Goal: Task Accomplishment & Management: Use online tool/utility

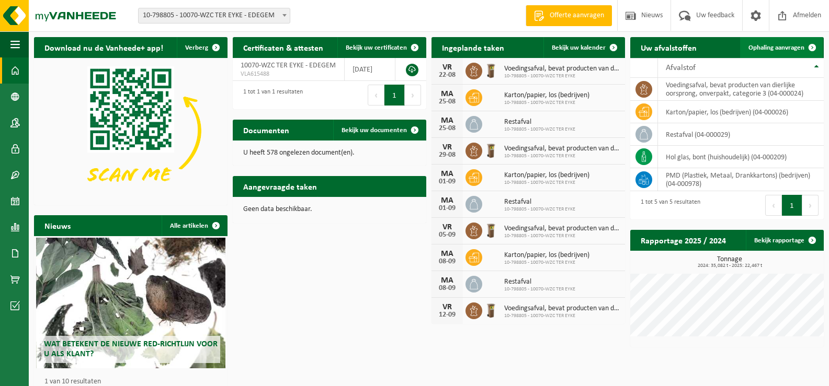
click at [532, 48] on span "Ophaling aanvragen" at bounding box center [776, 47] width 56 height 7
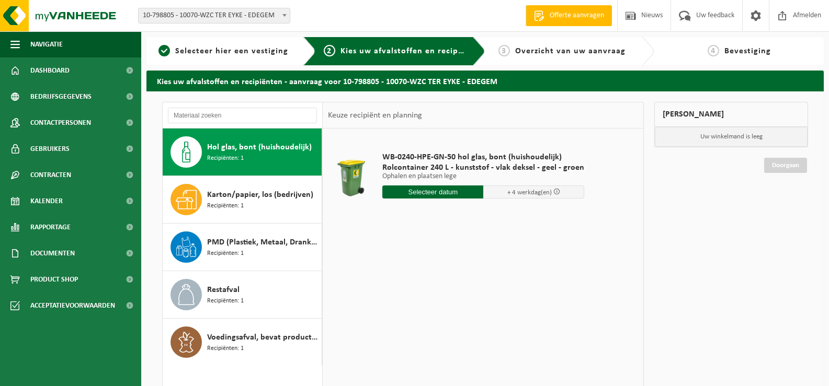
click at [447, 195] on input "text" at bounding box center [432, 192] width 101 height 13
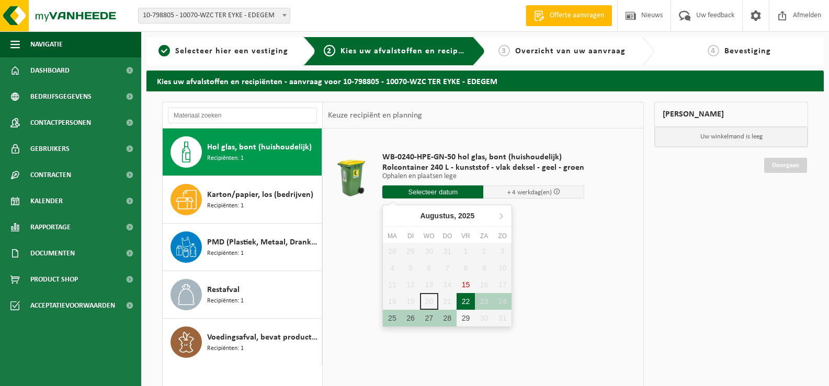
click at [466, 300] on div "22" at bounding box center [466, 301] width 18 height 17
type input "Van 2025-08-22"
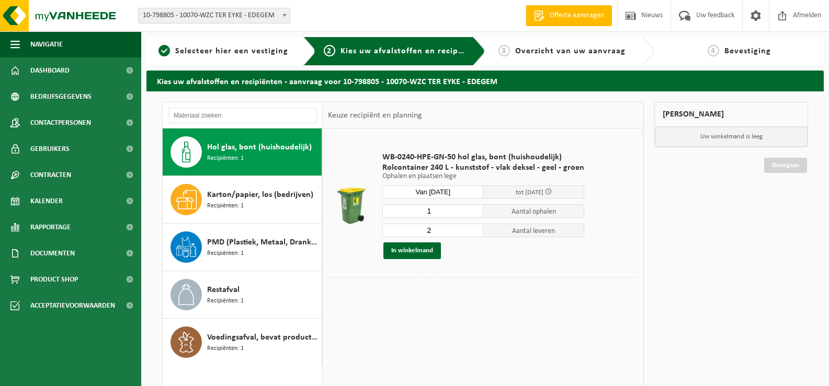
type input "1"
click at [471, 212] on input "1" at bounding box center [432, 211] width 101 height 14
type input "1"
click at [471, 234] on input "1" at bounding box center [432, 231] width 101 height 14
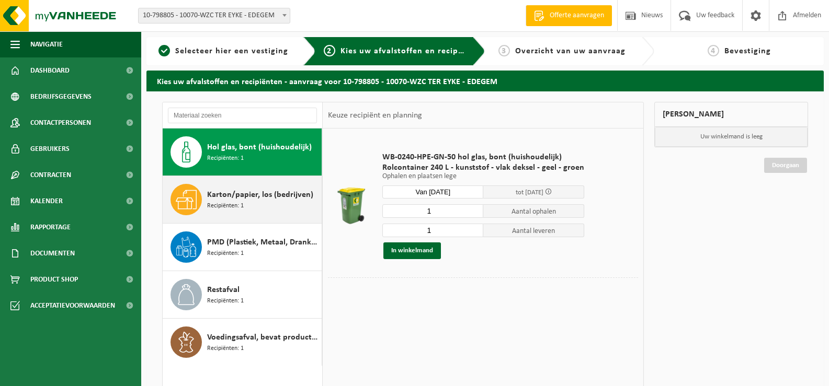
click at [239, 204] on span "Recipiënten: 1" at bounding box center [225, 206] width 37 height 10
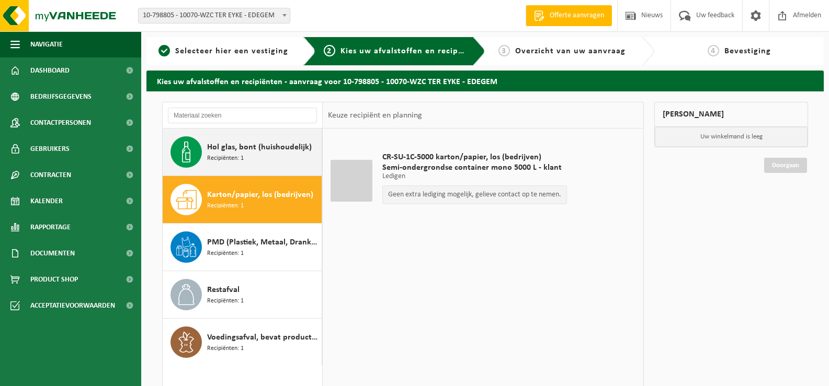
click at [261, 152] on span "Hol glas, bont (huishoudelijk)" at bounding box center [259, 147] width 105 height 13
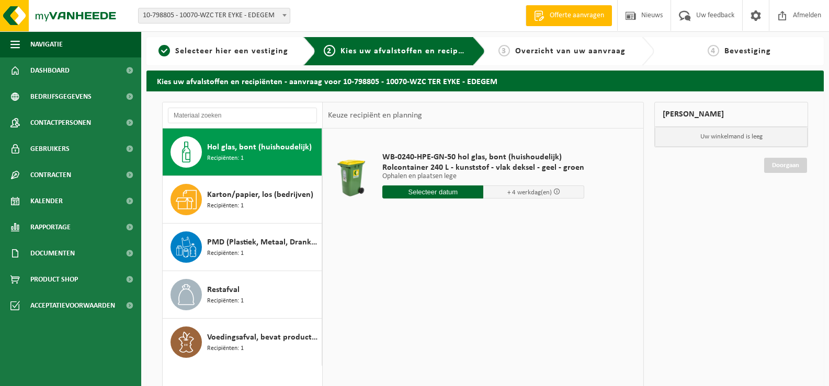
click at [428, 193] on input "text" at bounding box center [432, 192] width 101 height 13
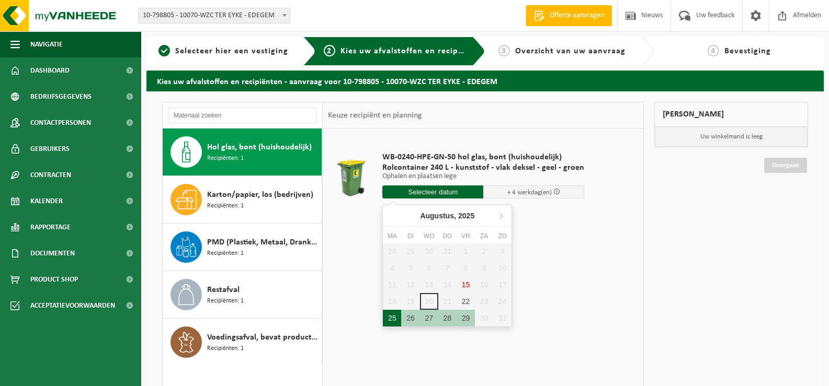
click at [389, 320] on div "25" at bounding box center [392, 318] width 18 height 17
type input "Van 2025-08-25"
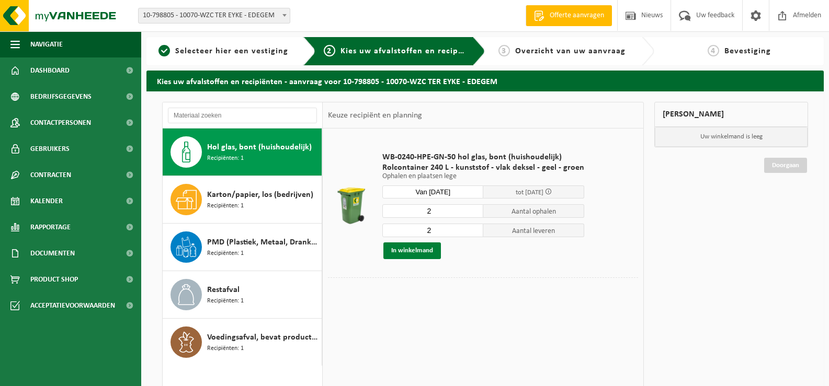
click at [426, 252] on button "In winkelmand" at bounding box center [412, 251] width 58 height 17
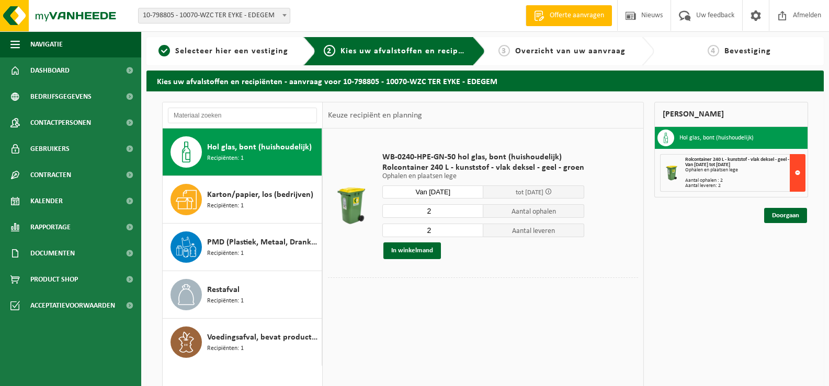
click at [797, 173] on button at bounding box center [798, 173] width 16 height 38
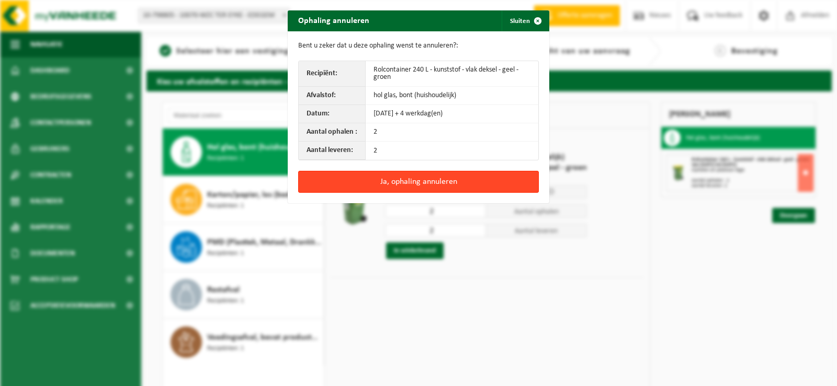
click at [415, 185] on button "Ja, ophaling annuleren" at bounding box center [418, 182] width 241 height 22
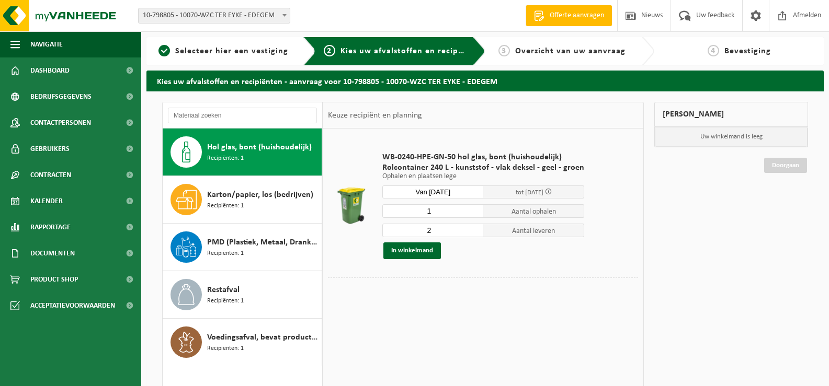
type input "1"
click at [473, 214] on input "1" at bounding box center [432, 211] width 101 height 14
type input "1"
click at [471, 231] on input "1" at bounding box center [432, 231] width 101 height 14
click at [420, 249] on button "In winkelmand" at bounding box center [412, 251] width 58 height 17
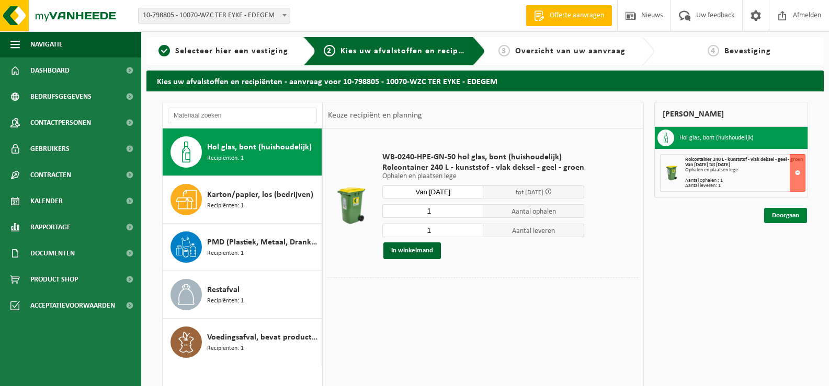
click at [792, 218] on link "Doorgaan" at bounding box center [785, 215] width 43 height 15
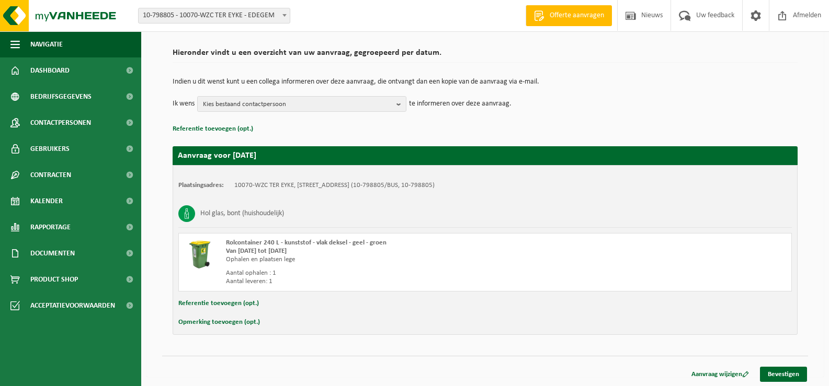
scroll to position [71, 0]
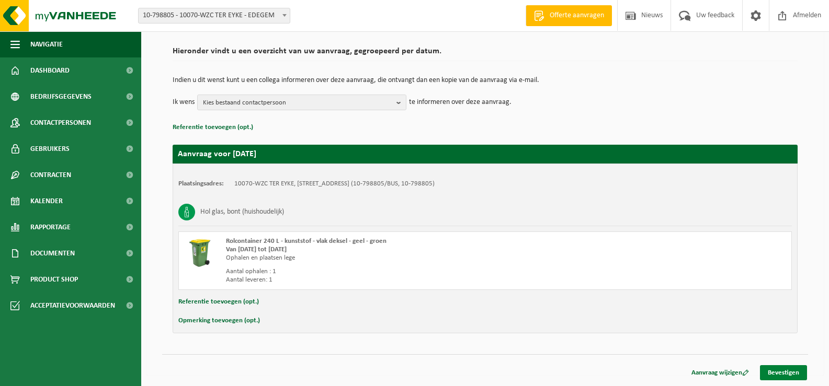
click at [792, 372] on link "Bevestigen" at bounding box center [783, 373] width 47 height 15
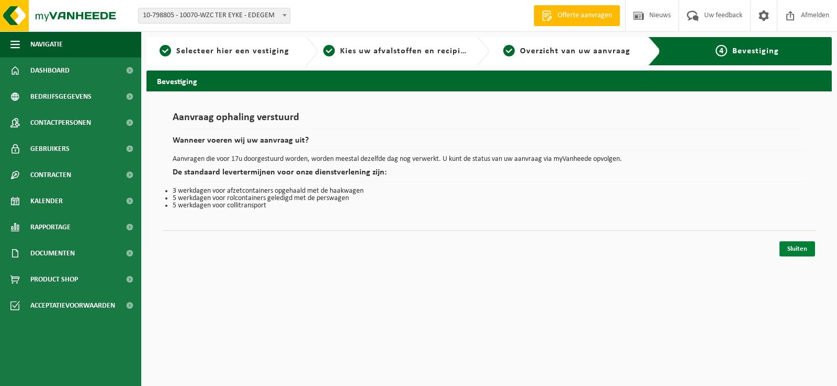
click at [801, 249] on link "Sluiten" at bounding box center [797, 249] width 36 height 15
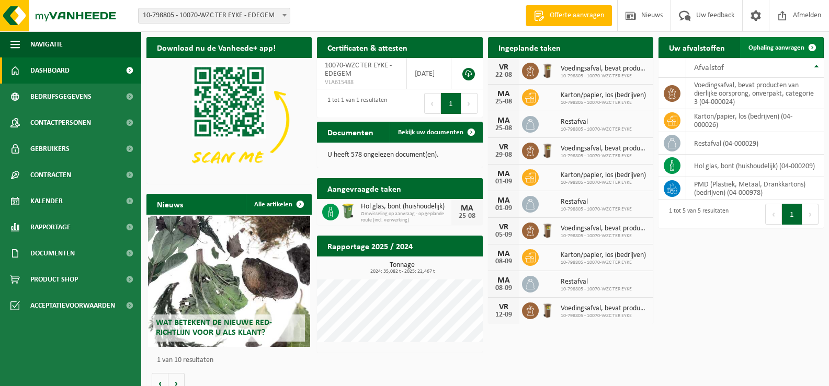
click at [781, 45] on span "Ophaling aanvragen" at bounding box center [776, 47] width 56 height 7
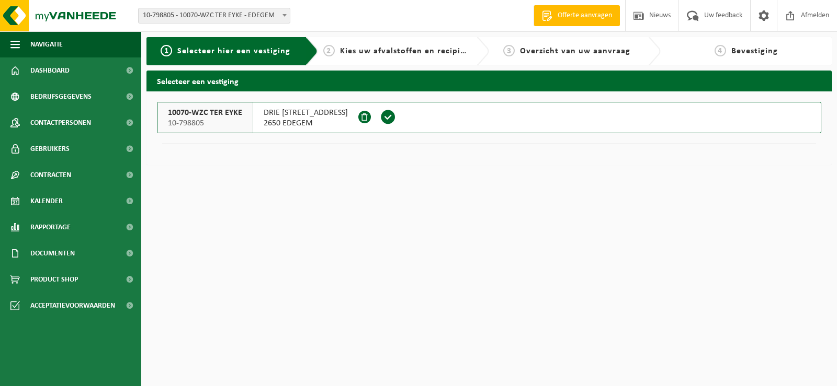
click at [381, 115] on span at bounding box center [388, 117] width 16 height 16
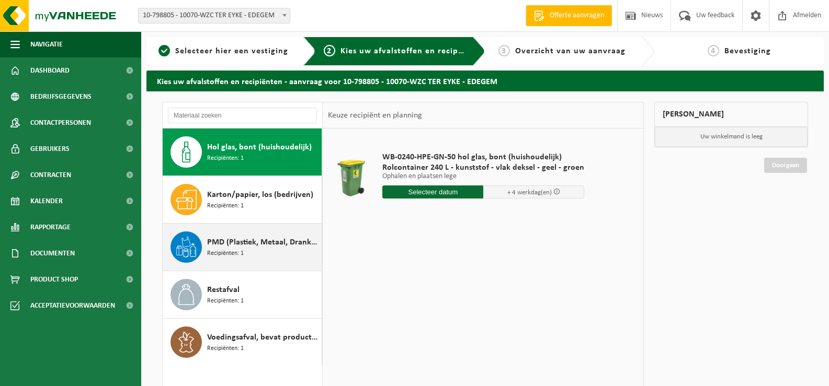
click at [257, 243] on span "PMD (Plastiek, Metaal, Drankkartons) (bedrijven)" at bounding box center [263, 242] width 112 height 13
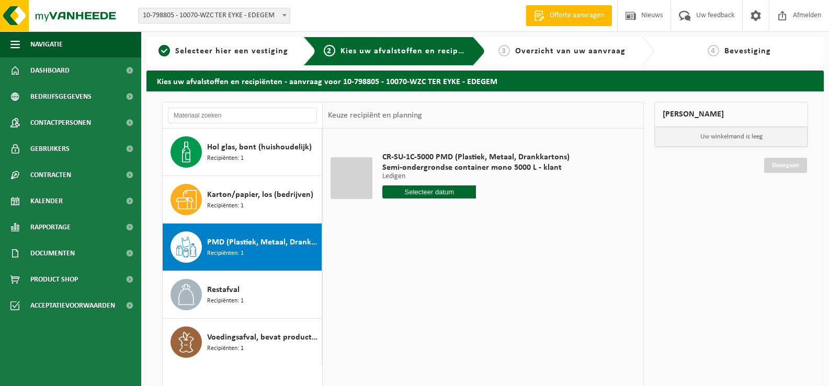
click at [453, 189] on input "text" at bounding box center [429, 192] width 94 height 13
click at [430, 315] on div "27" at bounding box center [429, 318] width 18 height 17
type input "Van 2025-08-27"
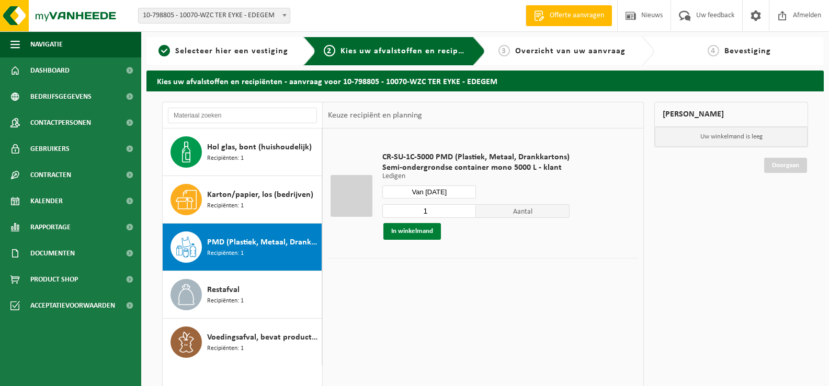
click at [414, 230] on button "In winkelmand" at bounding box center [412, 231] width 58 height 17
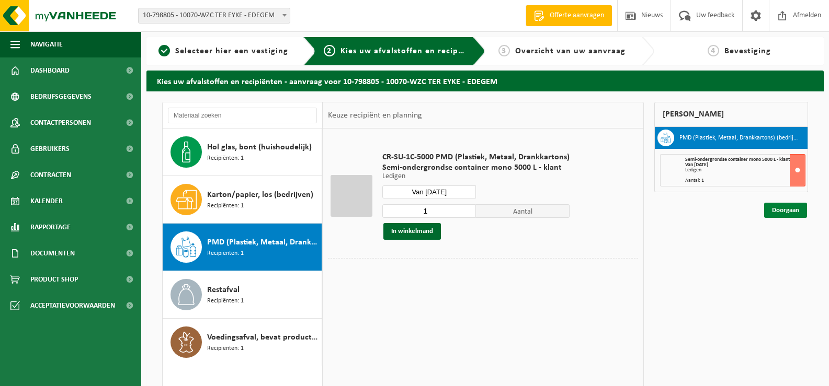
click at [793, 207] on link "Doorgaan" at bounding box center [785, 210] width 43 height 15
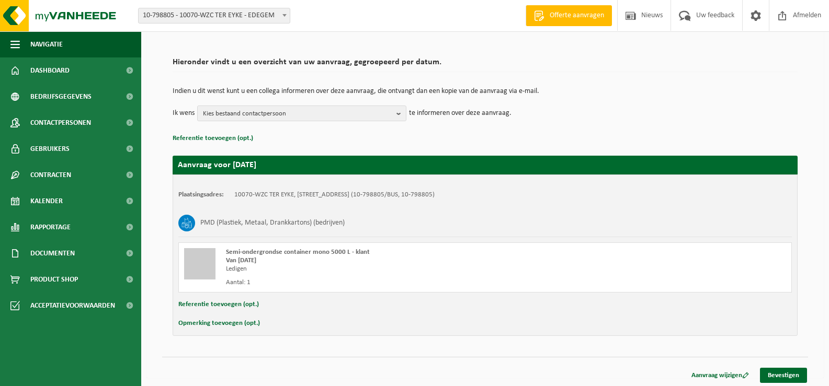
scroll to position [62, 0]
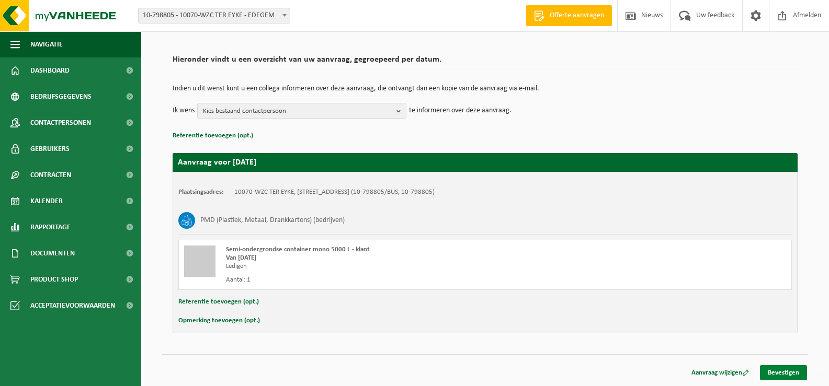
click at [792, 372] on link "Bevestigen" at bounding box center [783, 373] width 47 height 15
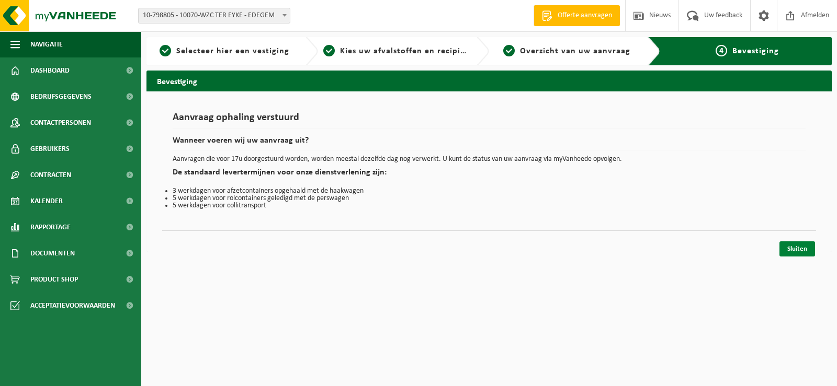
click at [798, 253] on link "Sluiten" at bounding box center [797, 249] width 36 height 15
